Goal: Entertainment & Leisure: Consume media (video, audio)

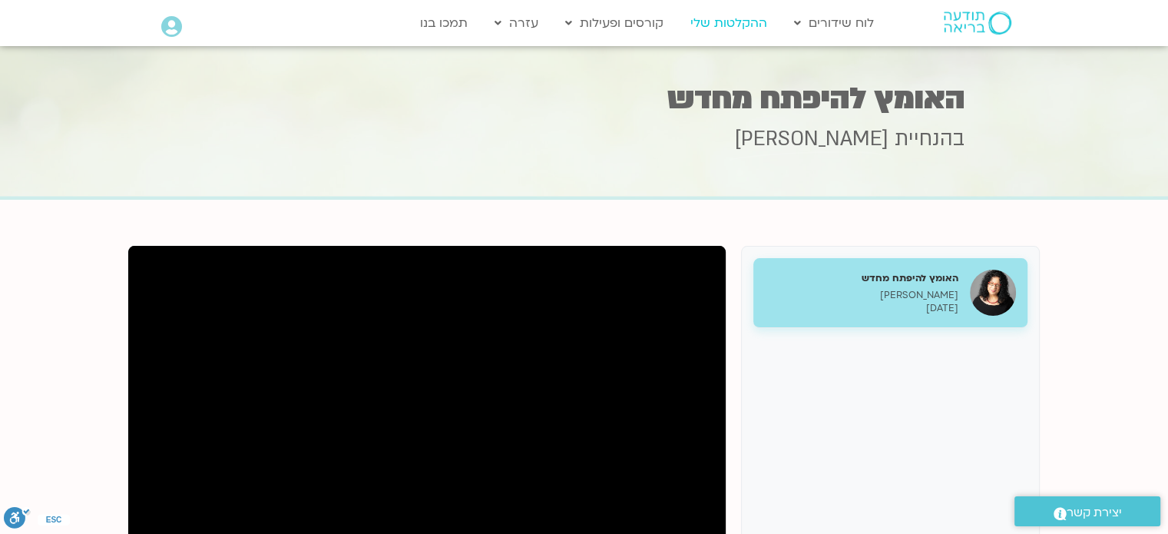
click at [707, 18] on link "ההקלטות שלי" at bounding box center [729, 22] width 92 height 29
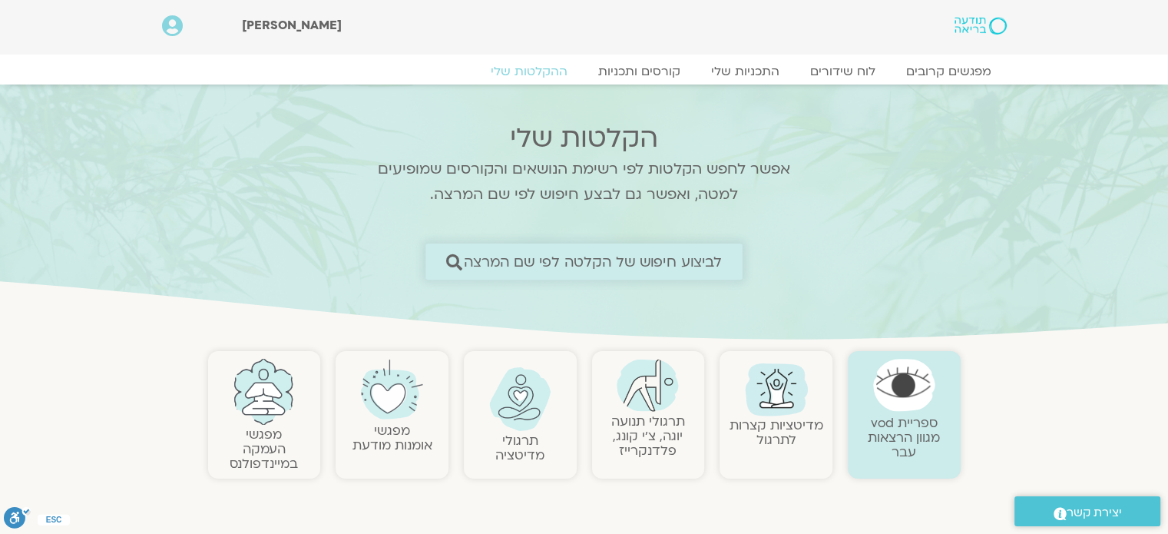
click at [681, 270] on span "לביצוע חיפוש של הקלטה לפי שם המרצה" at bounding box center [593, 261] width 259 height 16
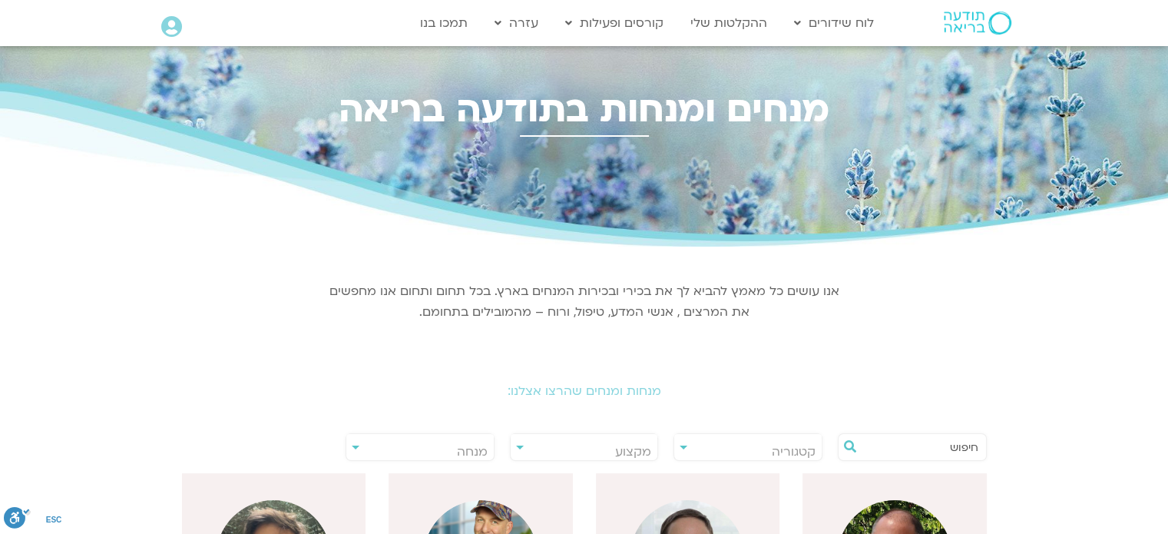
click at [888, 445] on input "text" at bounding box center [920, 447] width 117 height 26
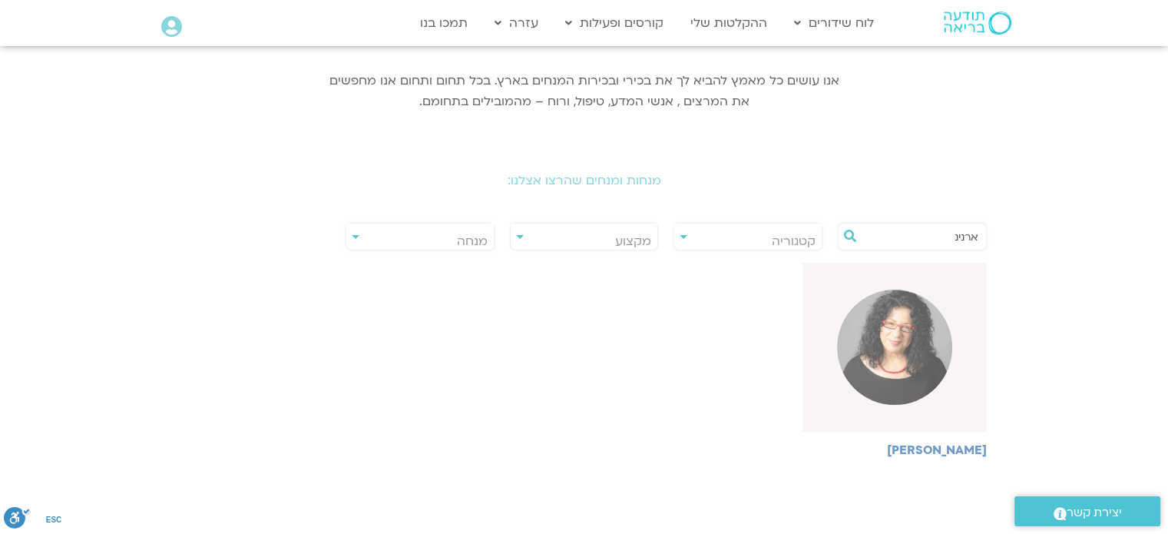
scroll to position [218, 0]
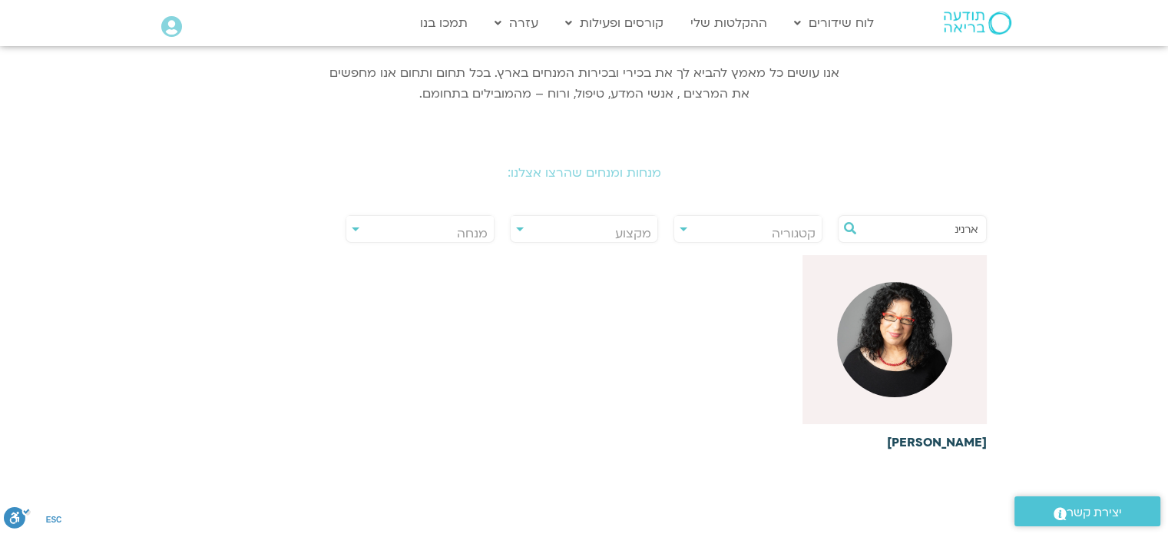
type input "ארנינ"
click at [953, 331] on div at bounding box center [895, 339] width 184 height 169
click at [891, 350] on img at bounding box center [894, 339] width 115 height 115
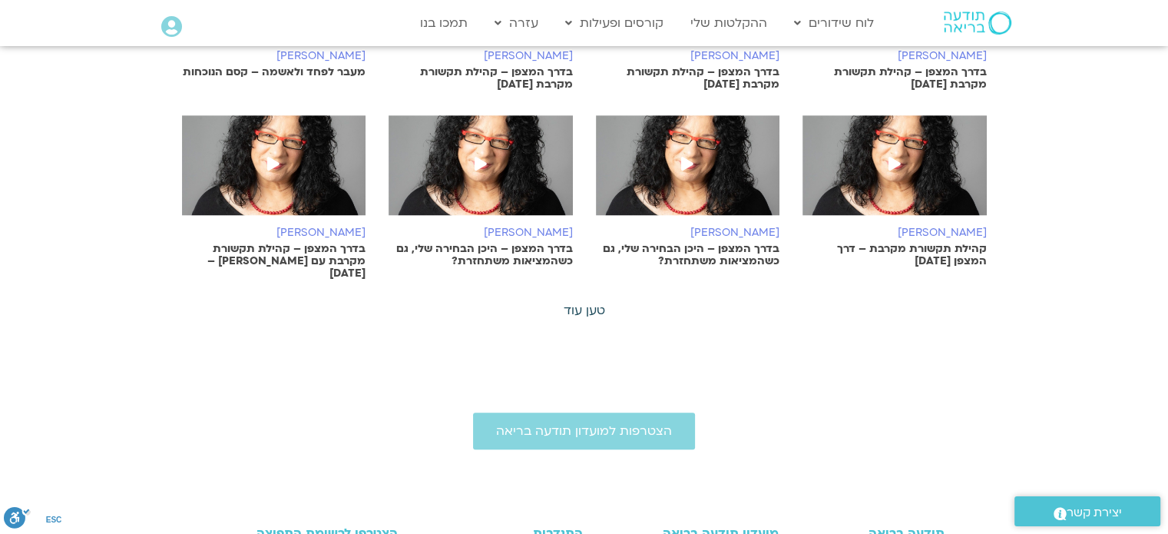
click at [596, 302] on link "טען עוד" at bounding box center [584, 310] width 41 height 17
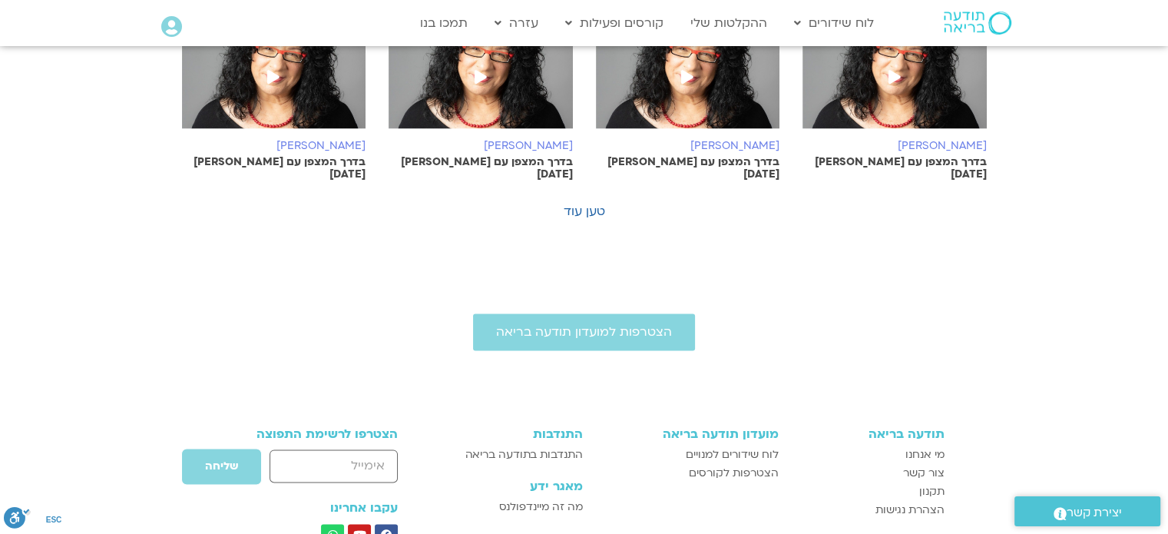
scroll to position [1923, 0]
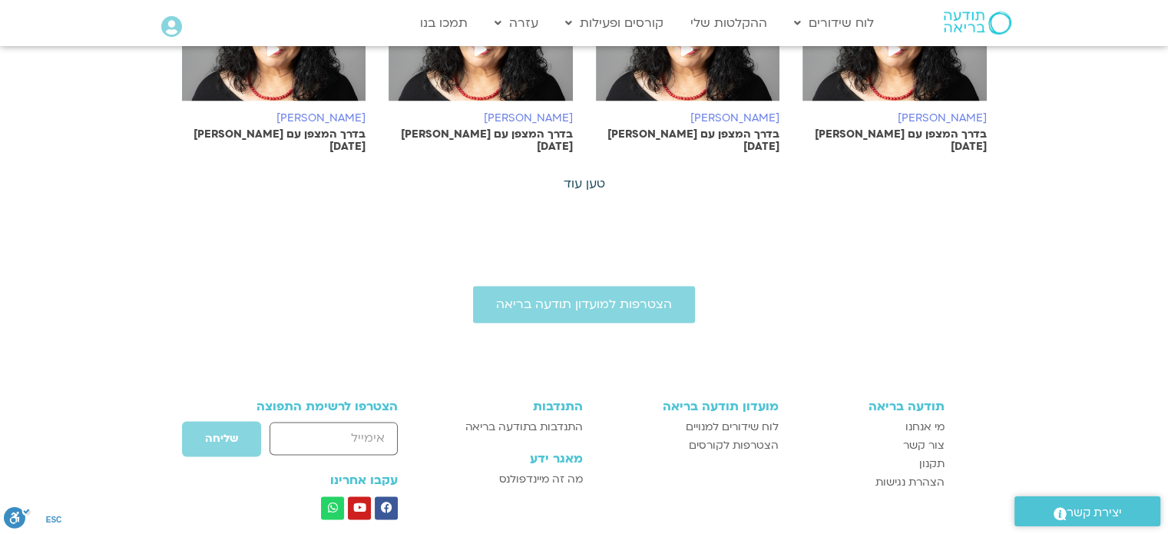
click at [596, 175] on link "טען עוד" at bounding box center [584, 183] width 41 height 17
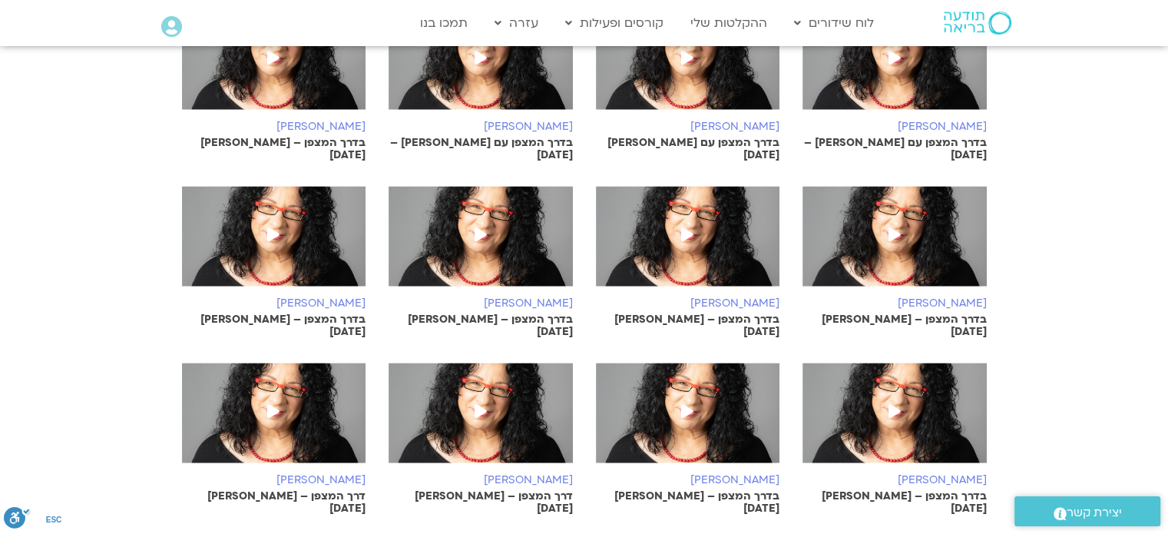
scroll to position [2424, 0]
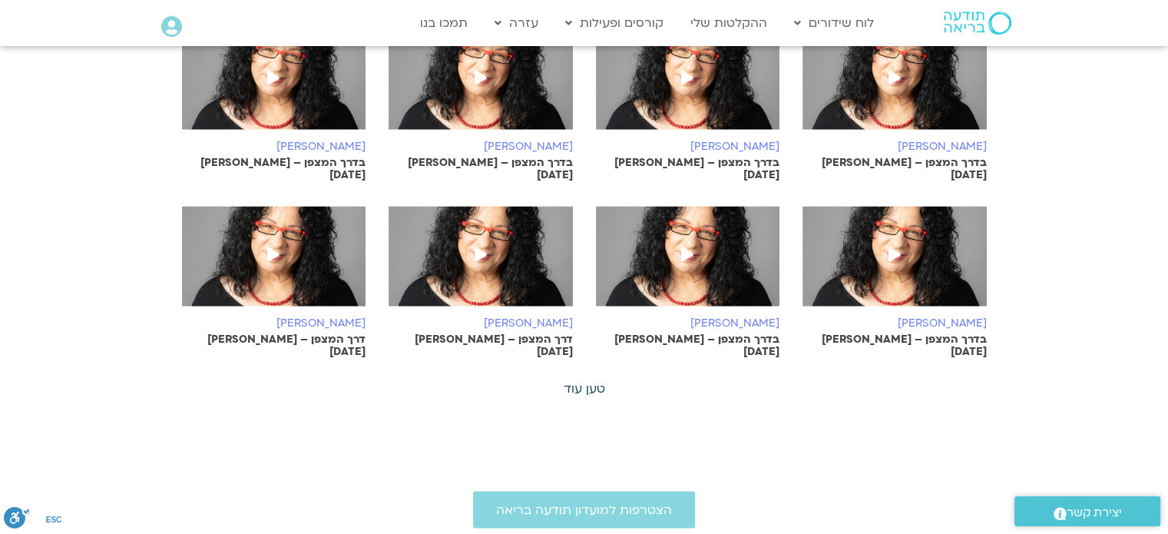
click at [572, 380] on link "טען עוד" at bounding box center [584, 388] width 41 height 17
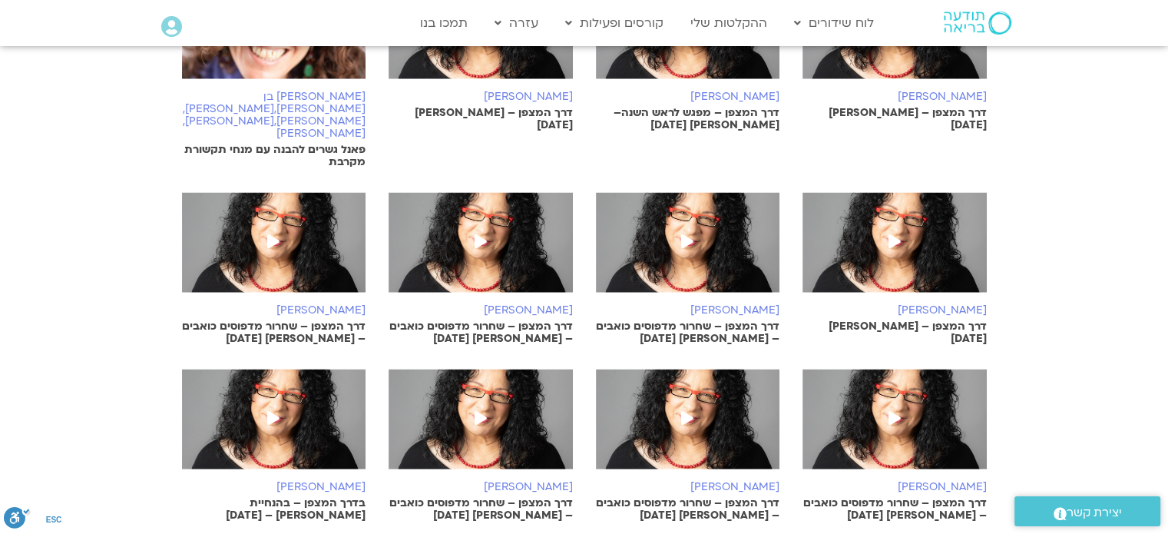
scroll to position [2827, 0]
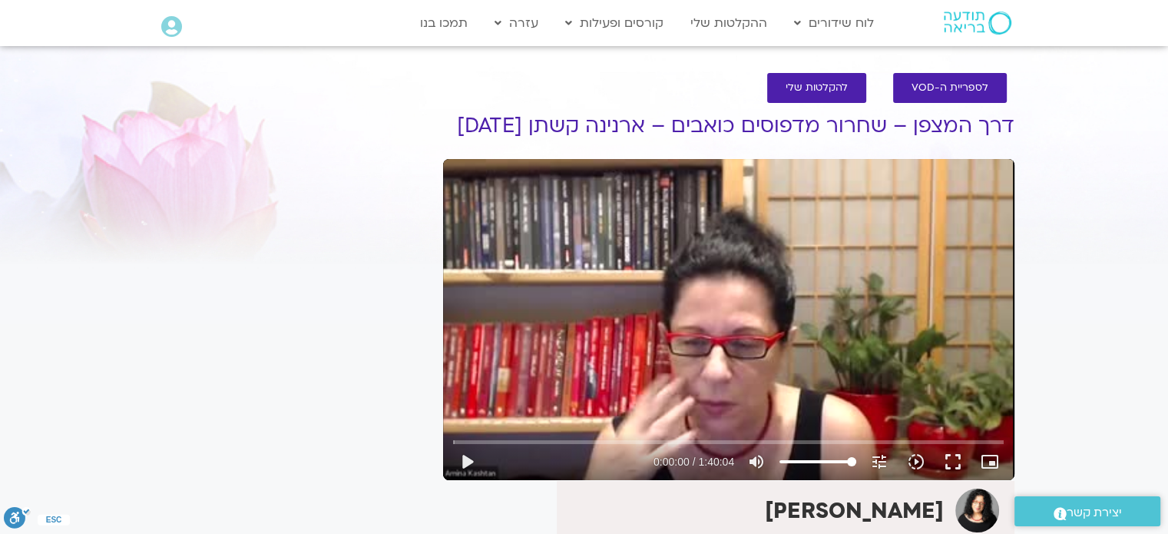
click at [640, 282] on div "Skip Ad play_arrow 0:00:00 / 1:40:04 volume_up Mute tune Resolution Auto 240p s…" at bounding box center [729, 319] width 572 height 321
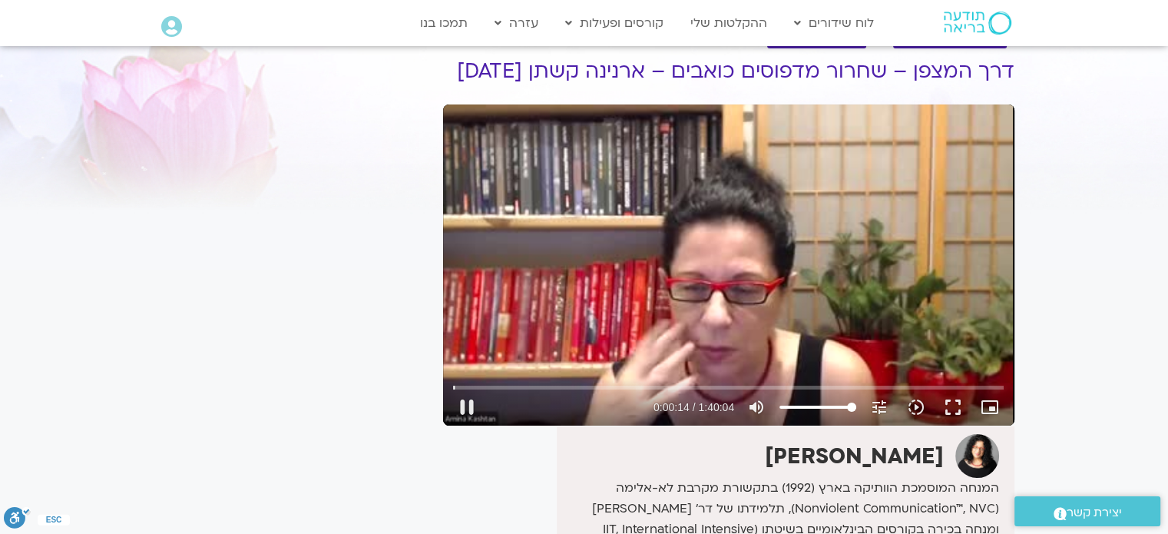
scroll to position [51, 0]
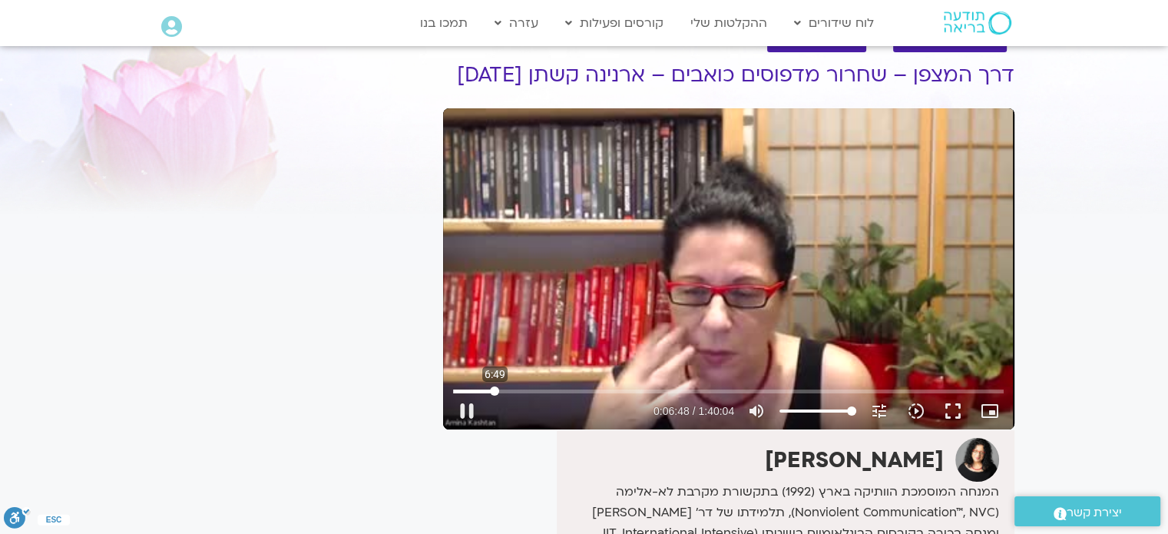
click at [495, 396] on input "Seek" at bounding box center [728, 390] width 551 height 9
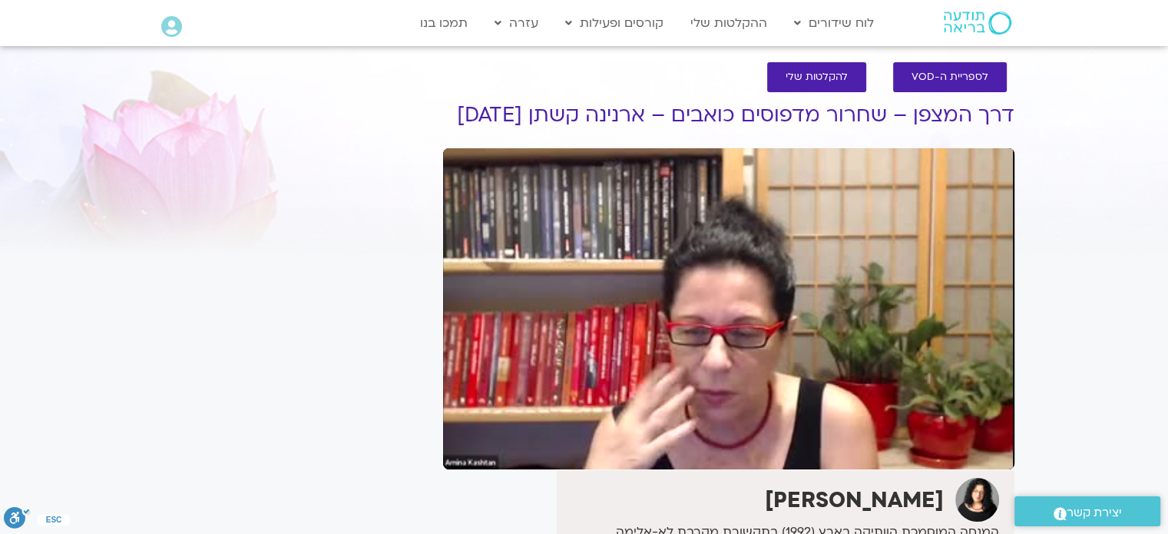
scroll to position [0, 0]
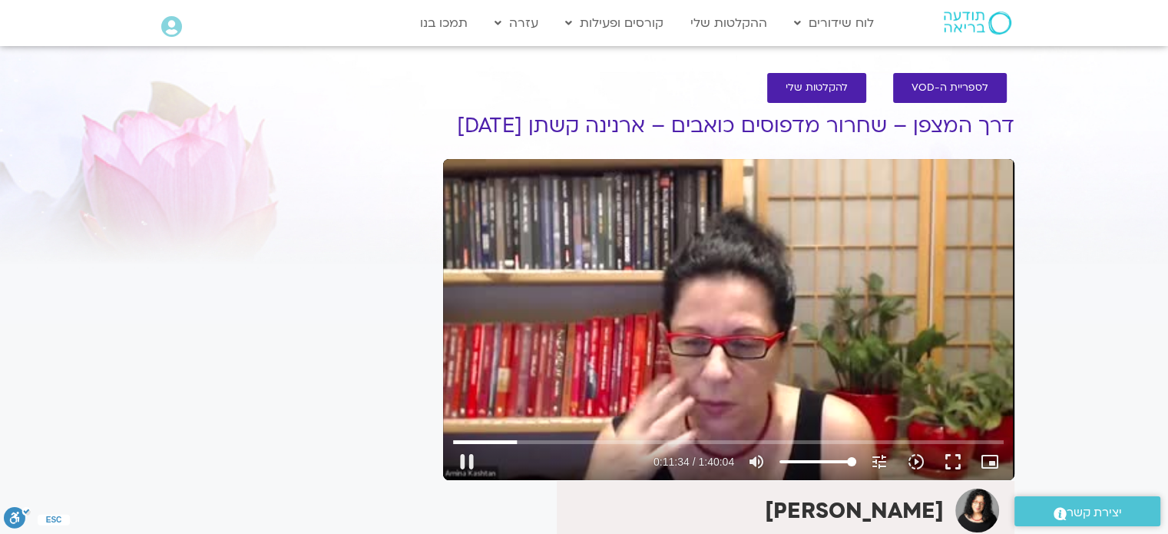
click at [553, 350] on div "Skip Ad 5:49 pause 0:11:34 / 1:40:04 volume_up Mute tune Resolution Auto 240p s…" at bounding box center [729, 319] width 572 height 321
type input "694.299942"
